Goal: Information Seeking & Learning: Learn about a topic

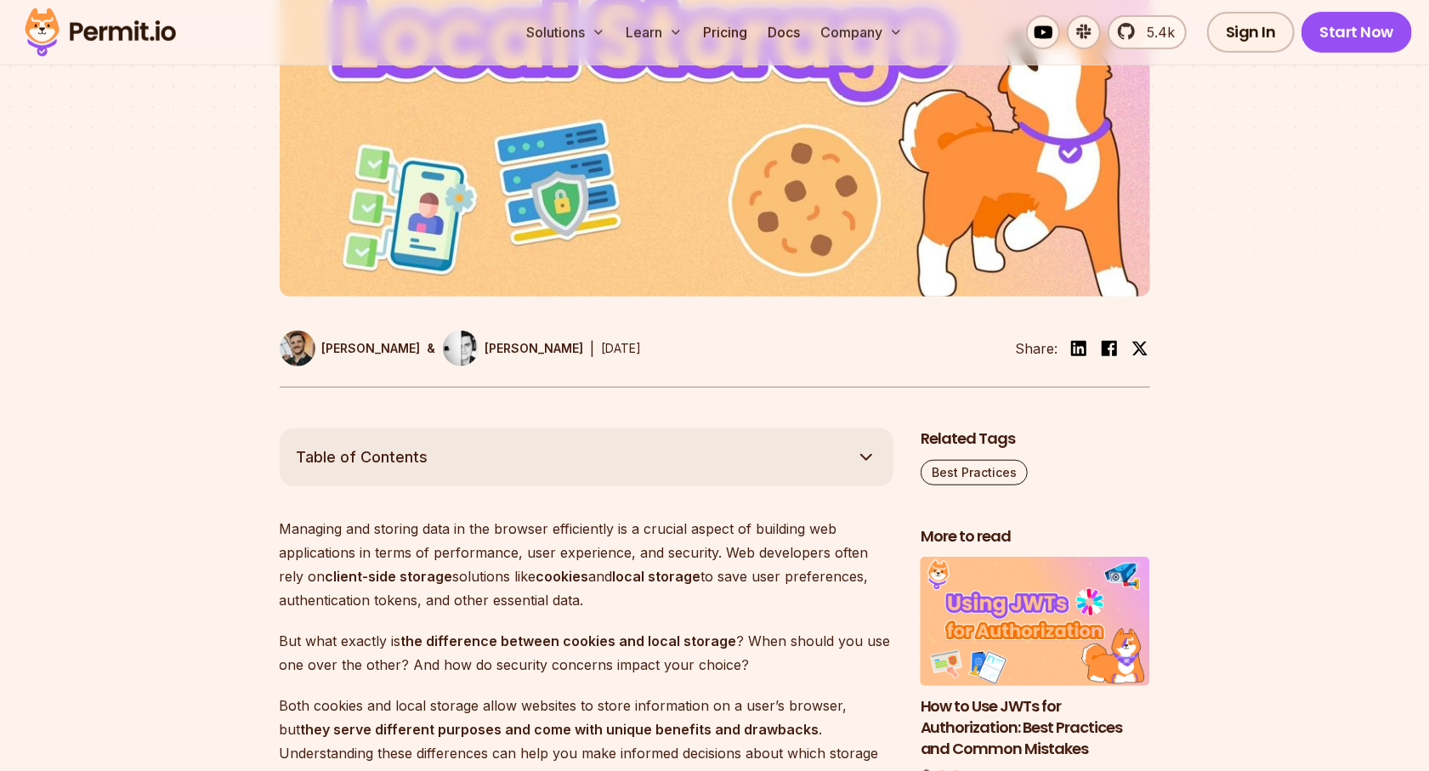
scroll to position [603, 0]
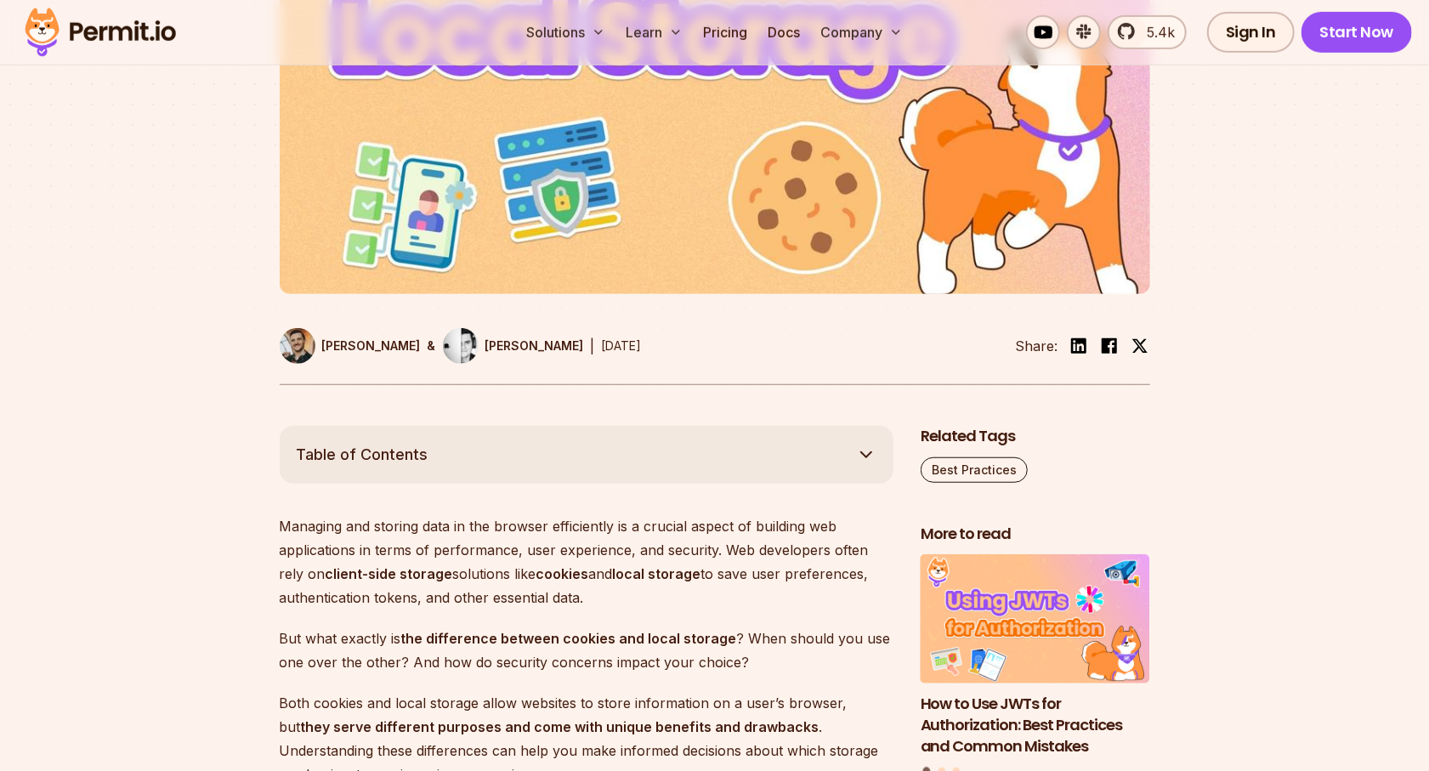
click at [360, 391] on div at bounding box center [714, 106] width 1429 height 640
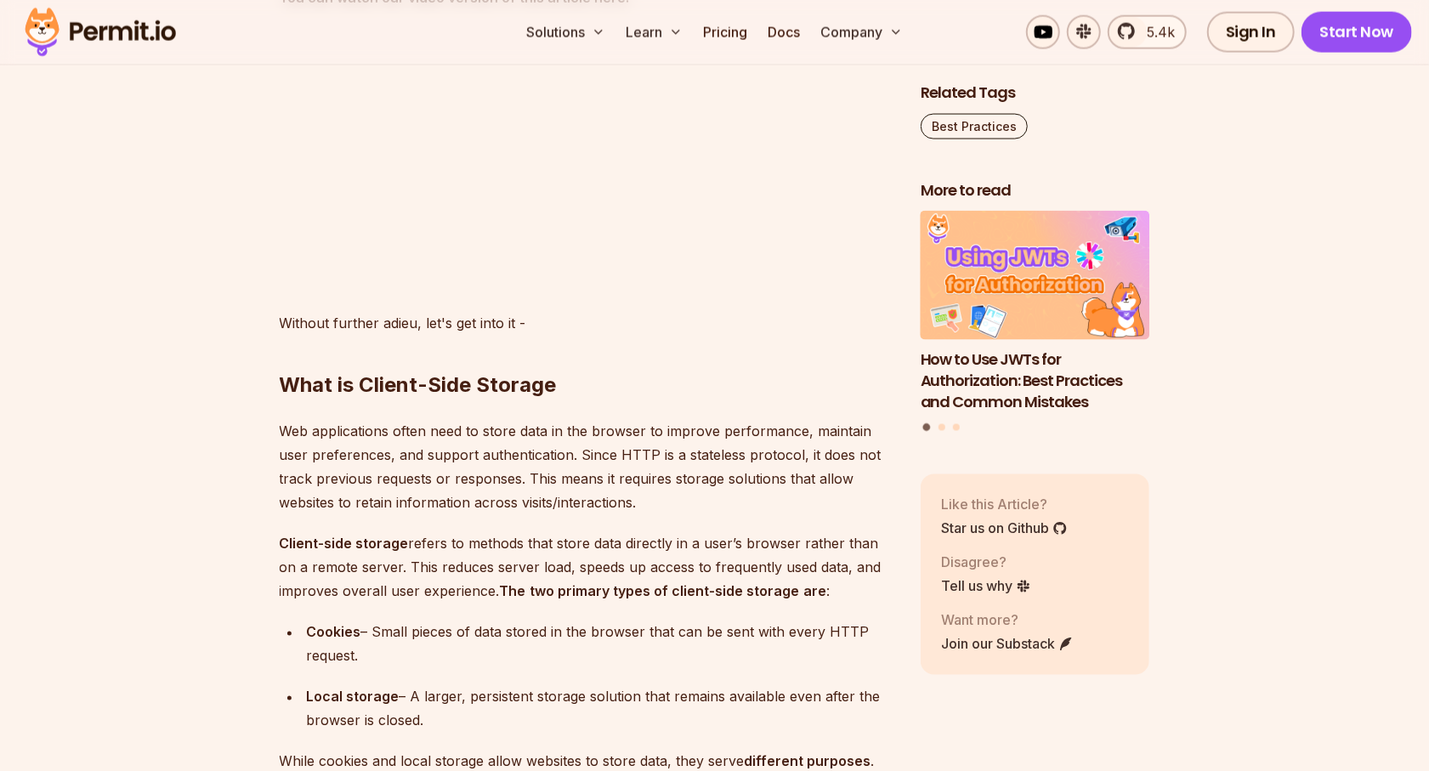
scroll to position [1729, 0]
click at [1057, 309] on img "1 of 3" at bounding box center [1035, 275] width 252 height 142
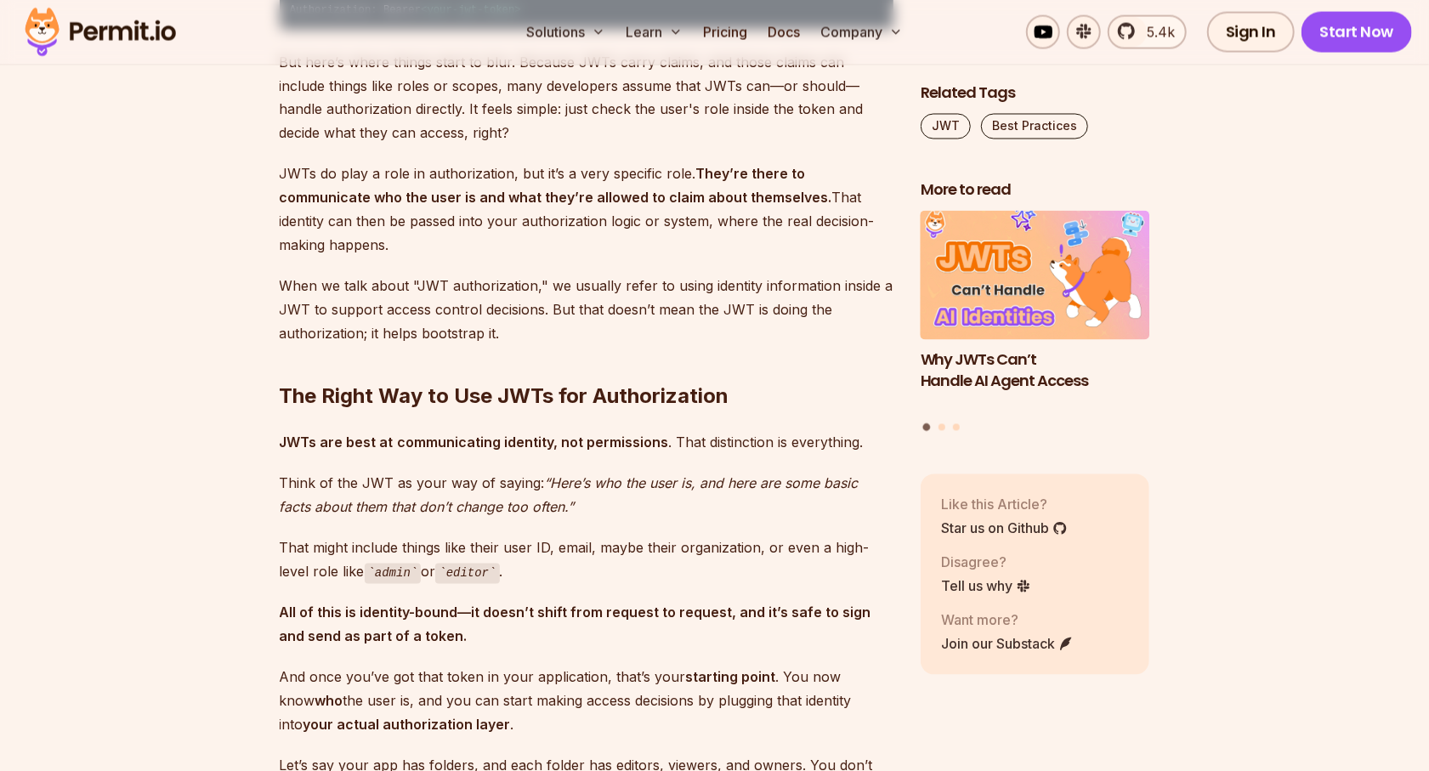
scroll to position [1967, 0]
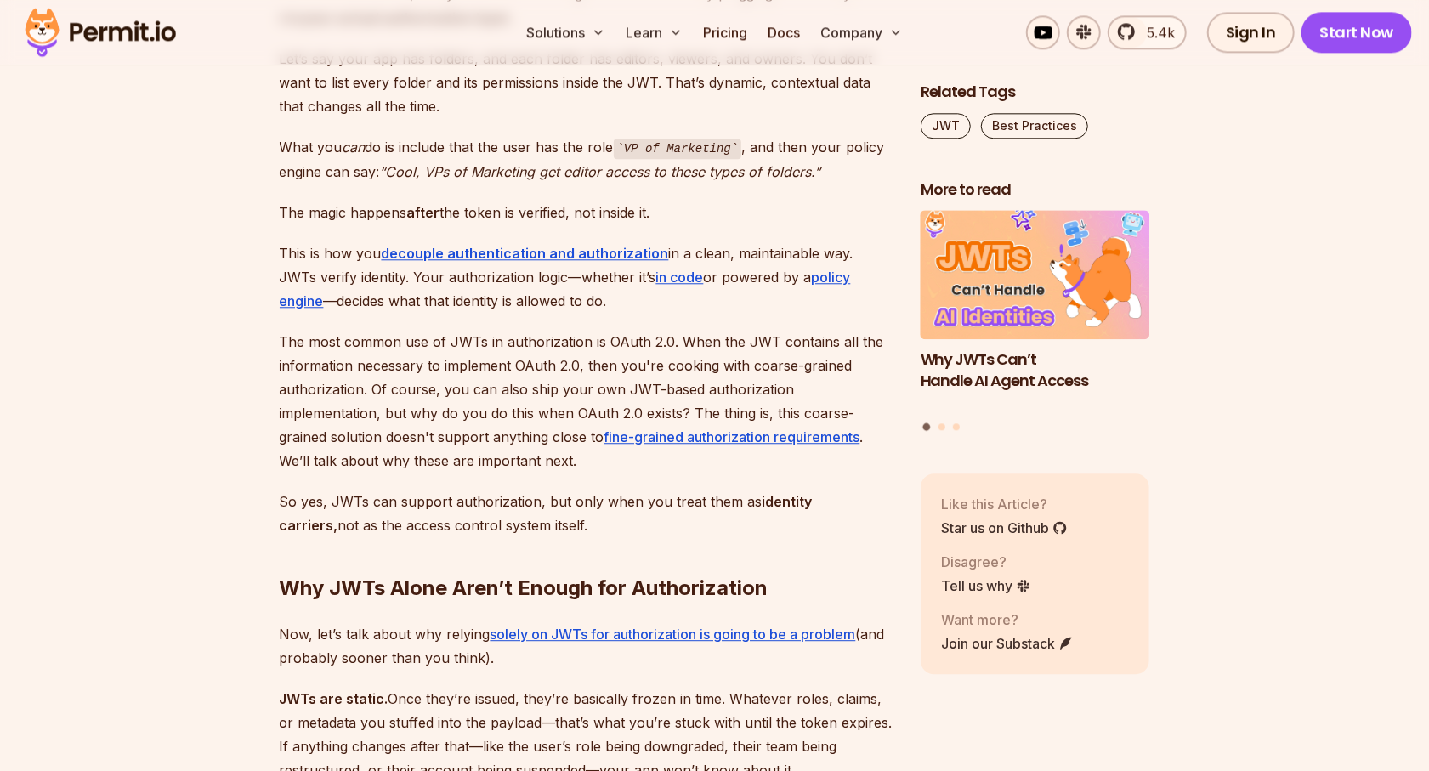
scroll to position [2665, 0]
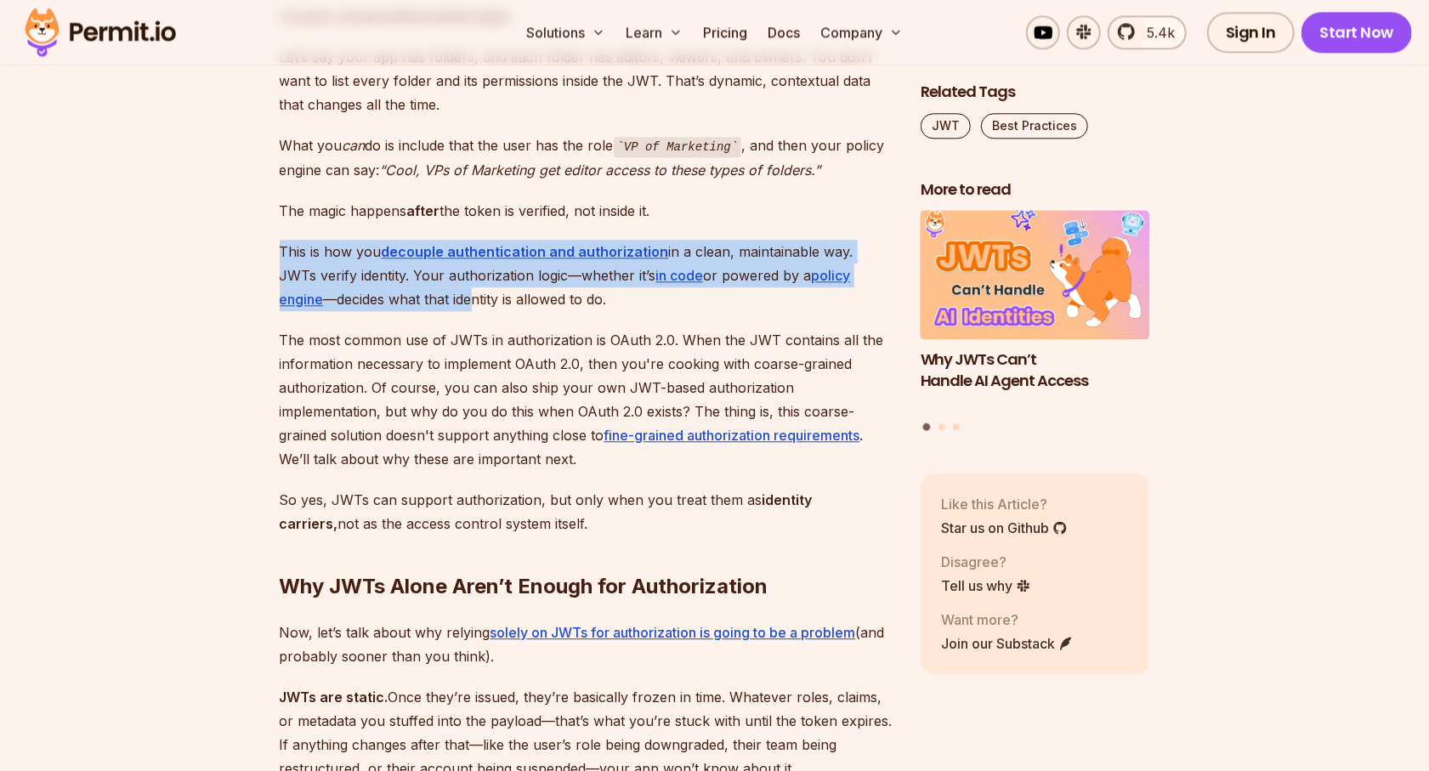
drag, startPoint x: 248, startPoint y: 231, endPoint x: 415, endPoint y: 262, distance: 169.4
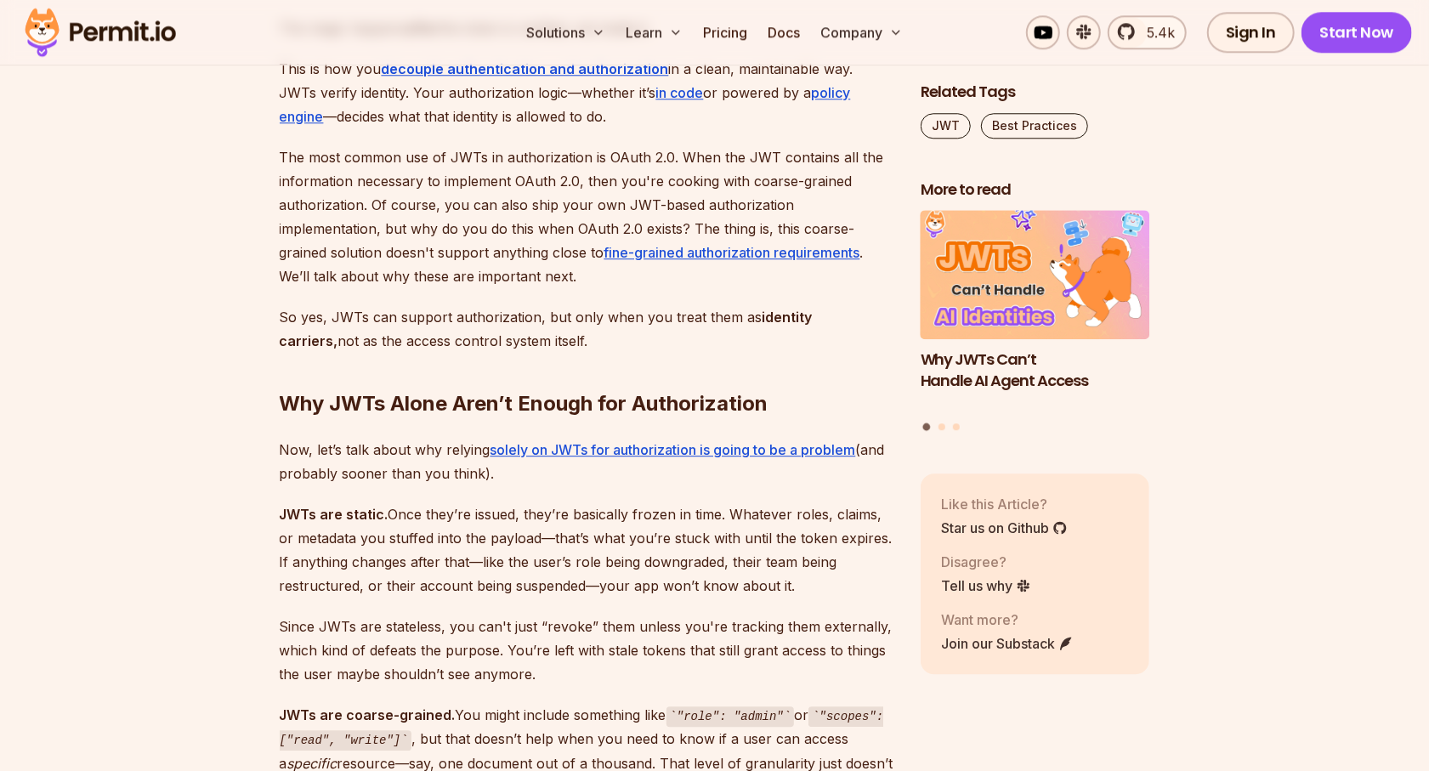
scroll to position [2848, 0]
drag, startPoint x: 481, startPoint y: 412, endPoint x: 585, endPoint y: 440, distance: 107.4
click at [581, 438] on p "Now, let’s talk about why relying solely on JWTs for authorization is going to …" at bounding box center [587, 461] width 614 height 48
click at [585, 440] on p "Now, let’s talk about why relying solely on JWTs for authorization is going to …" at bounding box center [587, 461] width 614 height 48
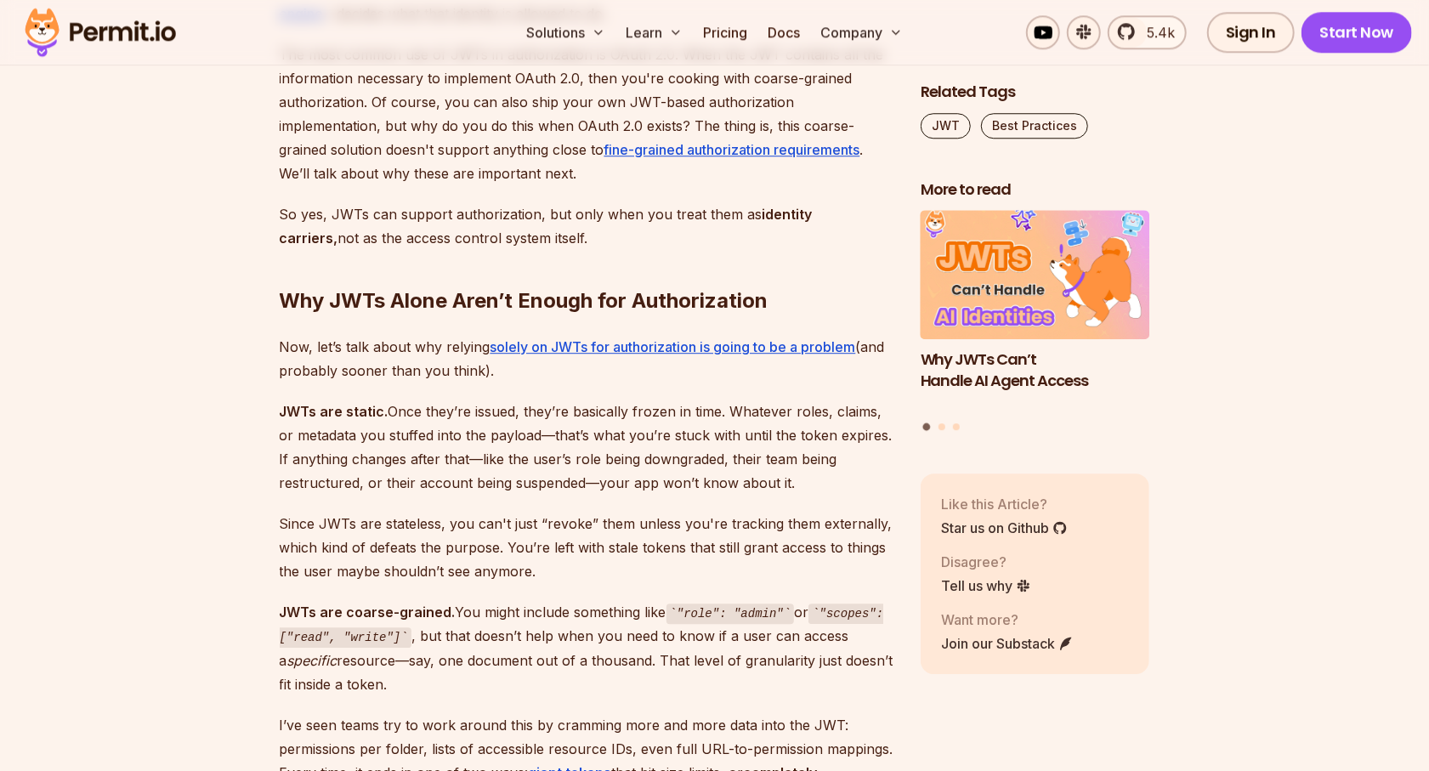
scroll to position [2951, 0]
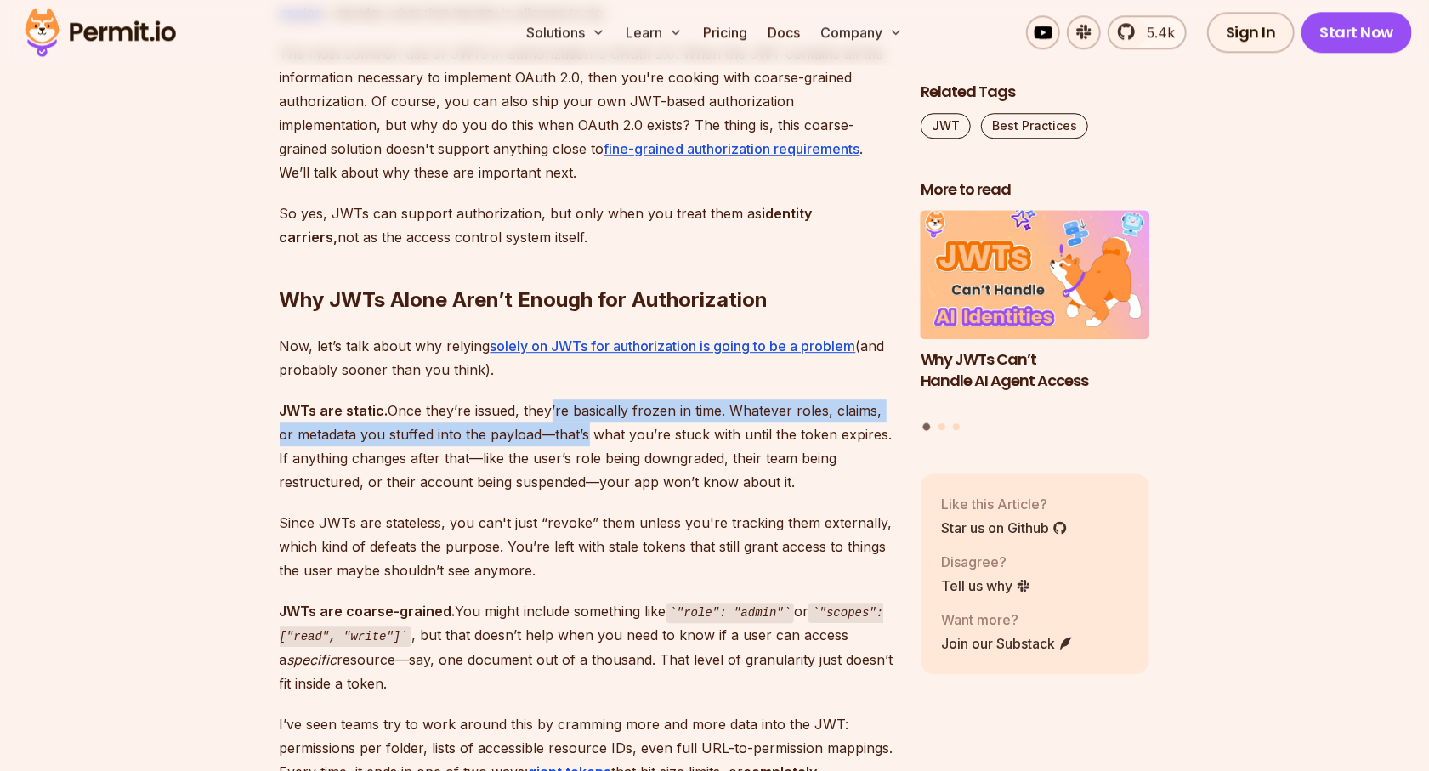
drag, startPoint x: 547, startPoint y: 383, endPoint x: 581, endPoint y: 407, distance: 41.5
click at [581, 407] on p "JWTs are static. Once they’re issued, they’re basically frozen in time. Whateve…" at bounding box center [587, 446] width 614 height 95
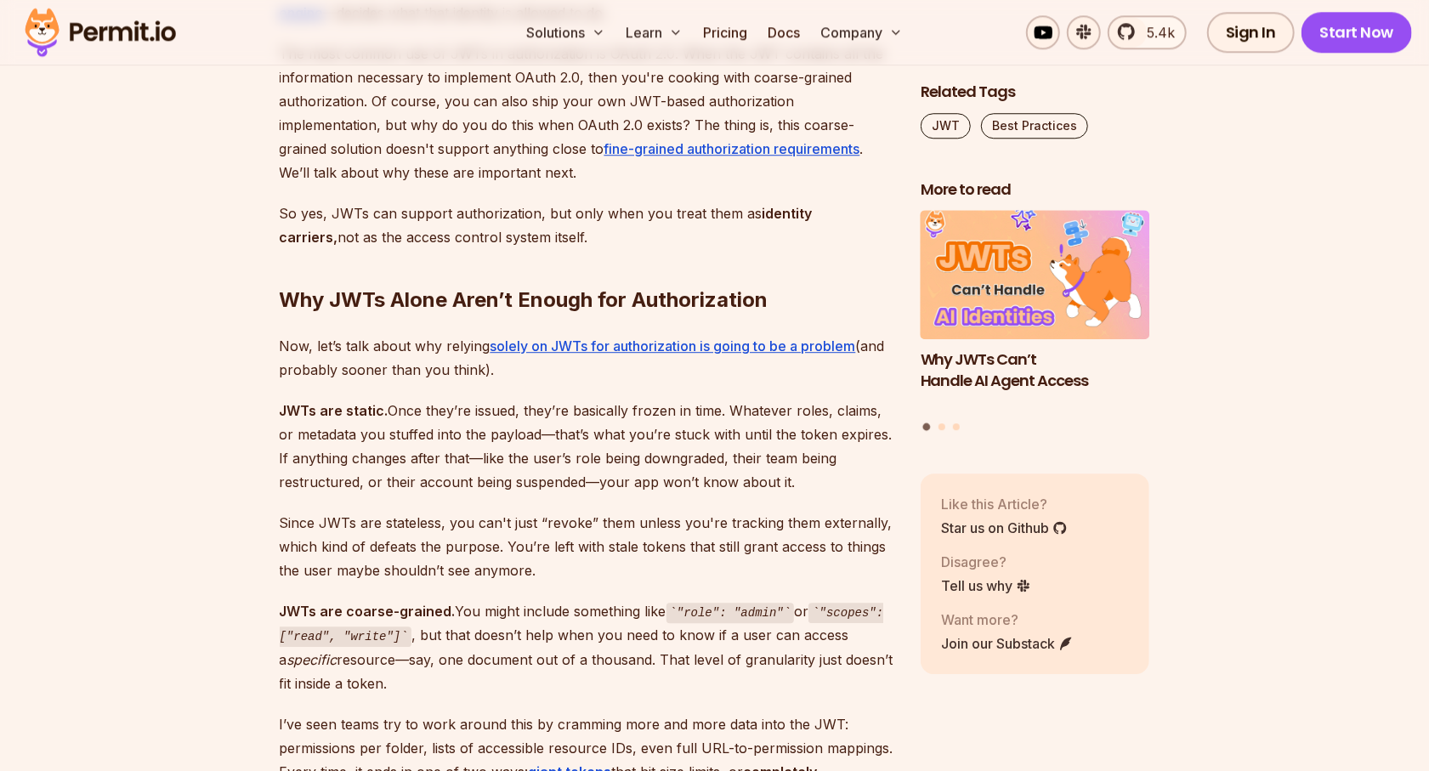
click at [626, 408] on p "JWTs are static. Once they’re issued, they’re basically frozen in time. Whateve…" at bounding box center [587, 446] width 614 height 95
drag, startPoint x: 551, startPoint y: 409, endPoint x: 826, endPoint y: 451, distance: 278.7
click at [826, 451] on p "JWTs are static. Once they’re issued, they’re basically frozen in time. Whateve…" at bounding box center [587, 446] width 614 height 95
click at [824, 450] on p "JWTs are static. Once they’re issued, they’re basically frozen in time. Whateve…" at bounding box center [587, 446] width 614 height 95
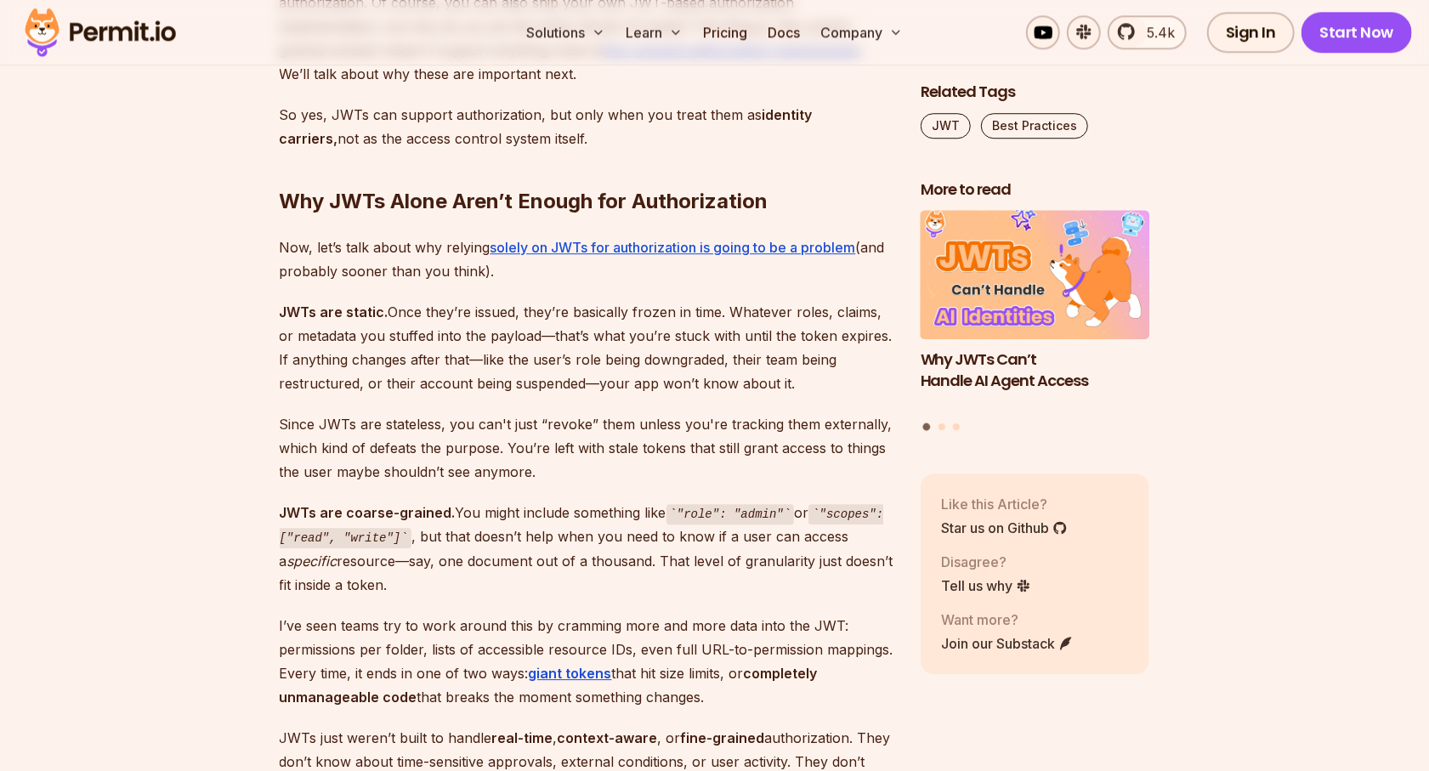
scroll to position [3057, 0]
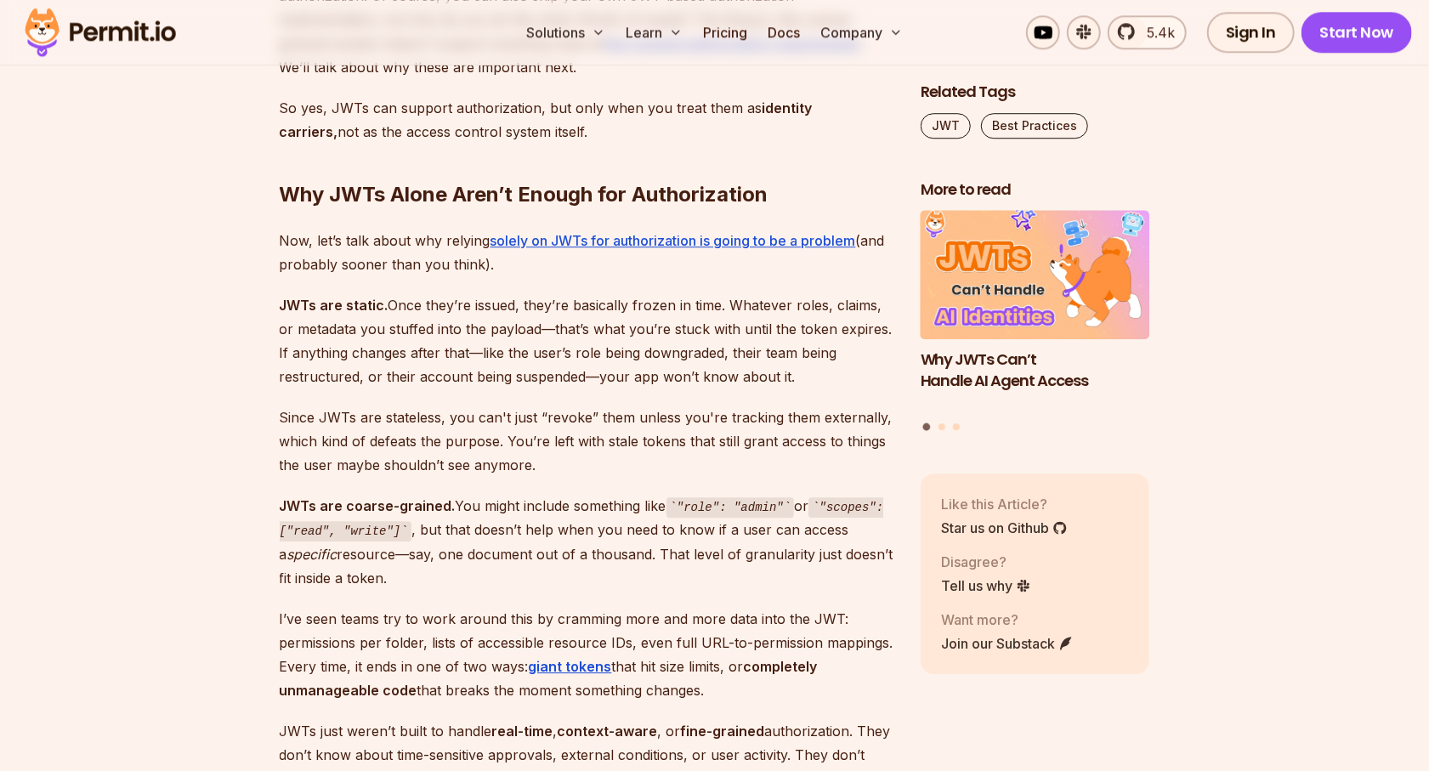
click at [439, 497] on strong "JWTs are coarse-grained." at bounding box center [368, 505] width 176 height 17
click at [439, 494] on p "JWTs are coarse-grained. You might include something like "role": "admin" or "s…" at bounding box center [587, 542] width 614 height 96
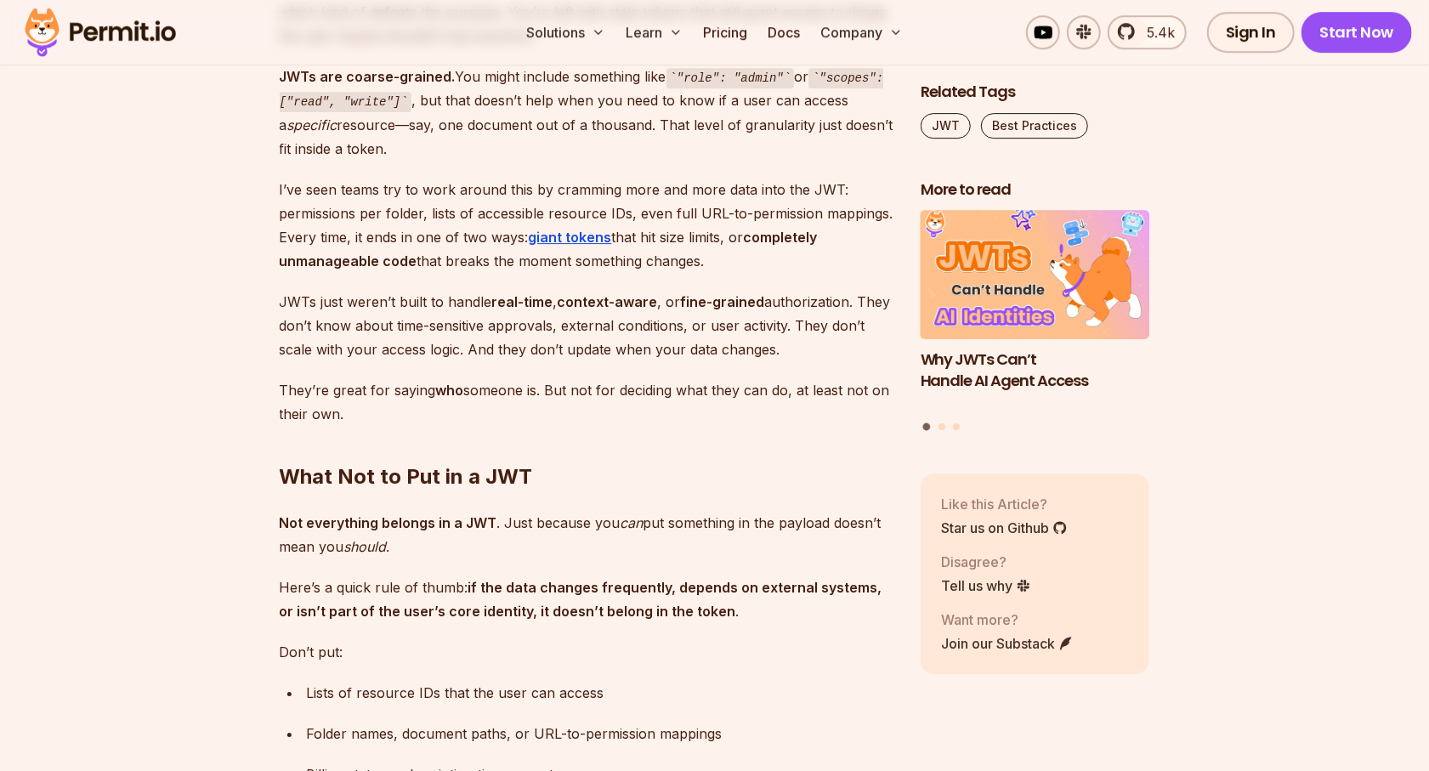
scroll to position [3493, 0]
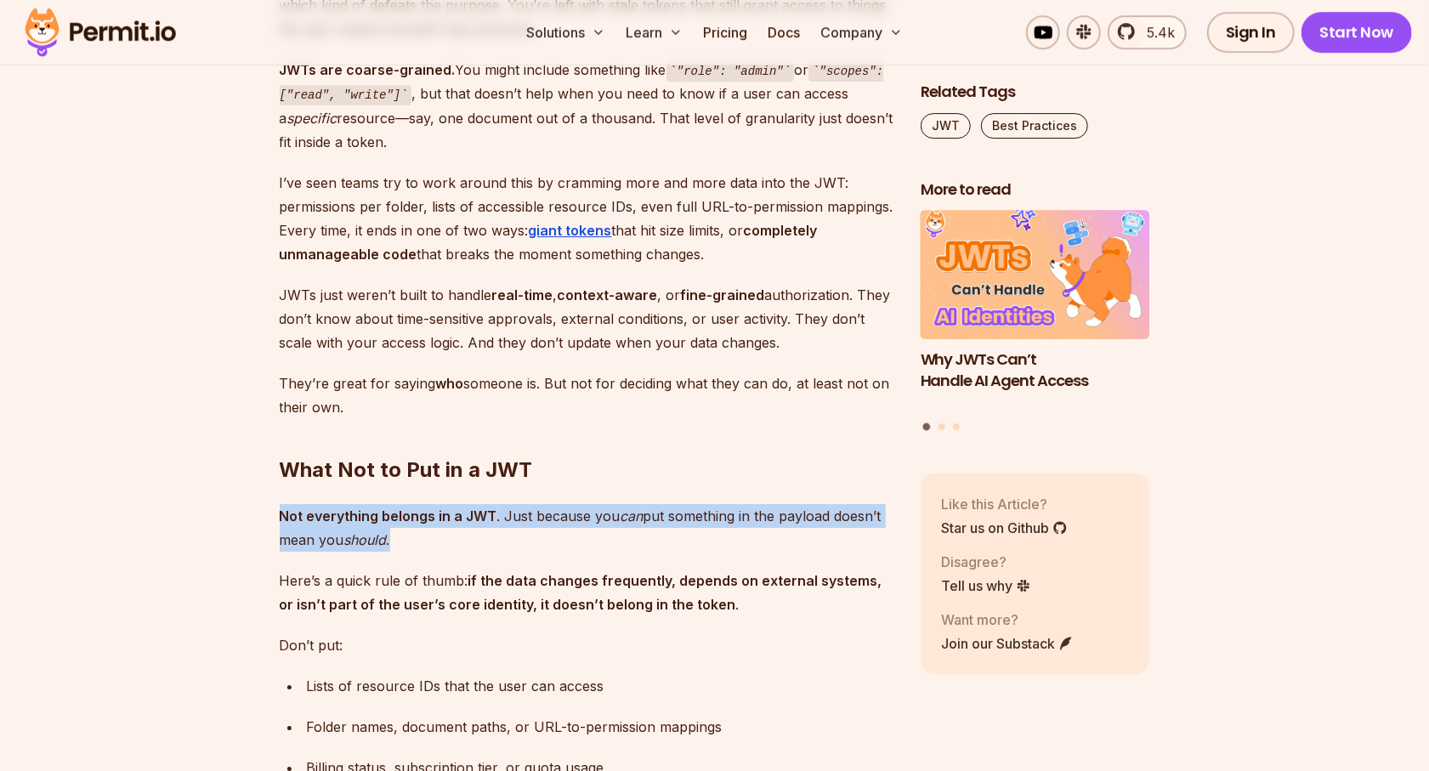
drag, startPoint x: 274, startPoint y: 493, endPoint x: 709, endPoint y: 517, distance: 435.8
click at [712, 518] on p "Not everything belongs in a JWT . Just because you can put something in the pay…" at bounding box center [587, 528] width 614 height 48
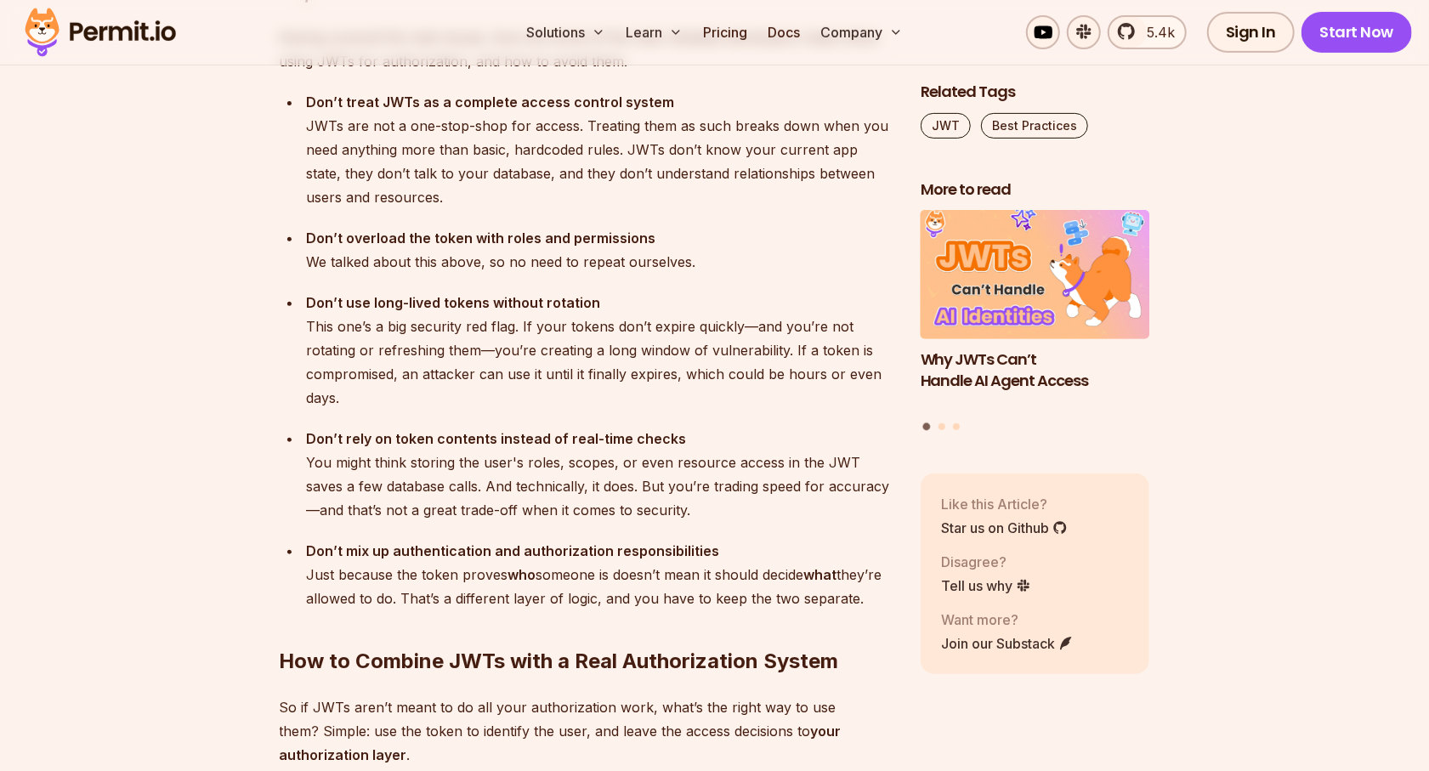
scroll to position [4502, 0]
